Goal: Navigation & Orientation: Find specific page/section

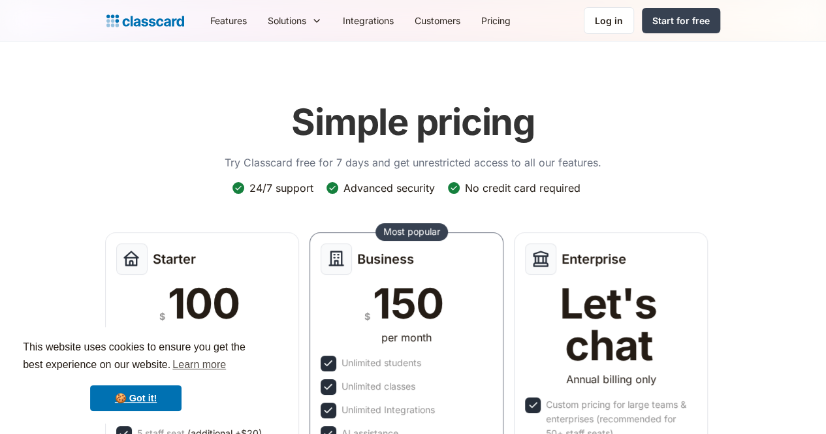
click at [623, 25] on div "Log in" at bounding box center [609, 21] width 28 height 14
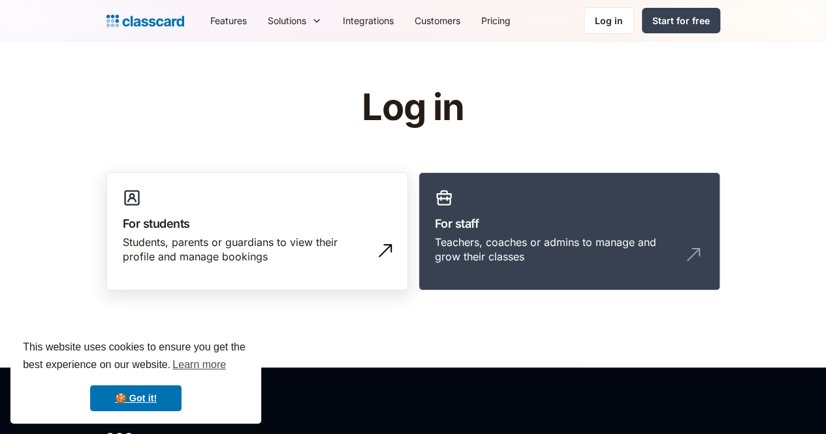
click at [213, 223] on h3 "For students" at bounding box center [257, 224] width 269 height 18
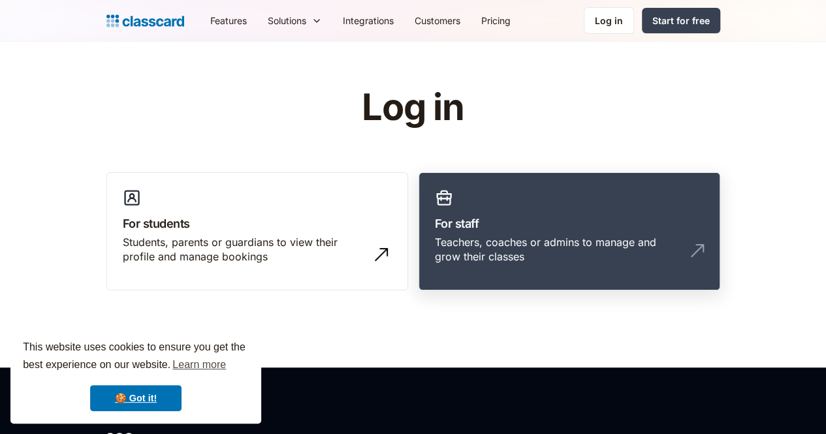
click at [521, 207] on link "For staff Teachers, coaches or admins to manage and grow their classes" at bounding box center [569, 231] width 302 height 119
